Goal: Complete application form

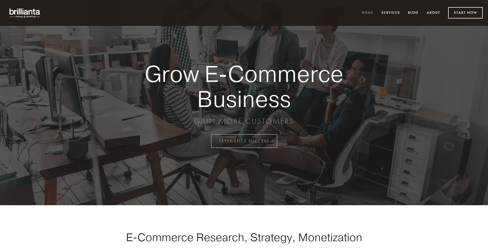
scroll to position [1385, 0]
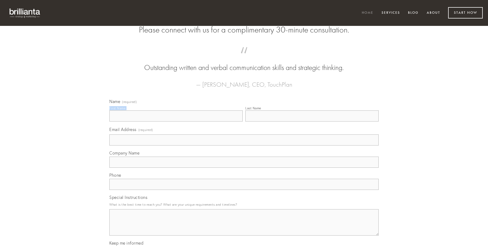
type input "[PERSON_NAME]"
click at [312, 122] on input "Last Name" at bounding box center [311, 115] width 133 height 11
type input "[PERSON_NAME]"
click at [244, 146] on input "Email Address (required)" at bounding box center [243, 139] width 269 height 11
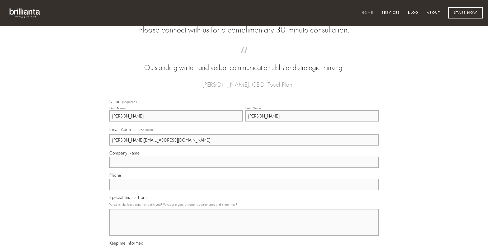
type input "[PERSON_NAME][EMAIL_ADDRESS][DOMAIN_NAME]"
click at [244, 168] on input "Company Name" at bounding box center [243, 162] width 269 height 11
type input "clementia"
click at [244, 190] on input "text" at bounding box center [243, 184] width 269 height 11
click at [244, 227] on textarea "Special Instructions" at bounding box center [243, 222] width 269 height 26
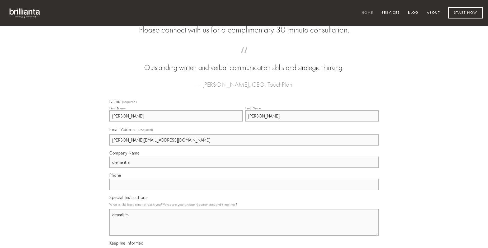
type textarea "armarium"
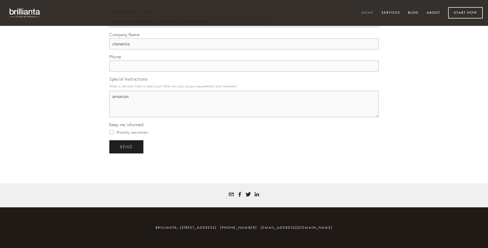
click at [127, 147] on span "send" at bounding box center [126, 147] width 13 height 5
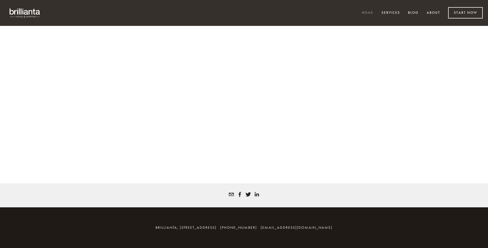
scroll to position [1378, 0]
